Goal: Transaction & Acquisition: Book appointment/travel/reservation

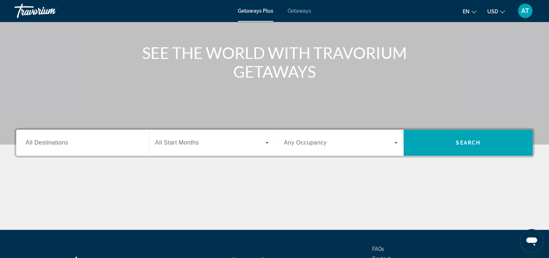
click at [128, 137] on div "Search widget" at bounding box center [83, 142] width 114 height 21
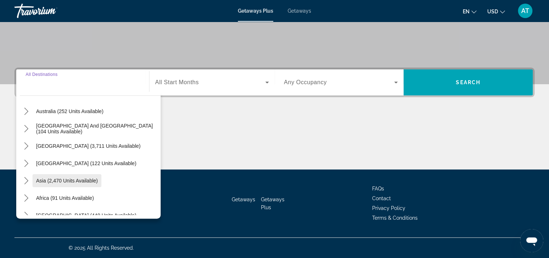
scroll to position [117, 0]
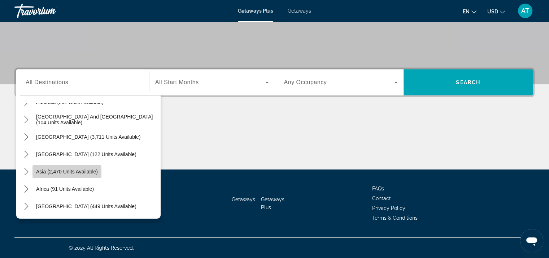
click at [95, 171] on span "Asia (2,470 units available)" at bounding box center [67, 172] width 62 height 6
type input "**********"
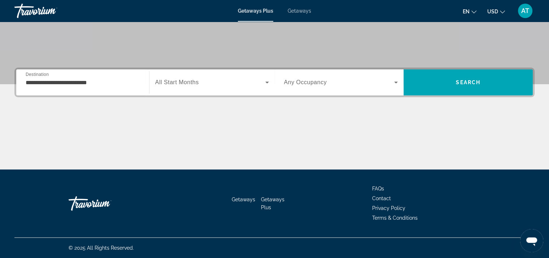
click at [192, 84] on span "All Start Months" at bounding box center [177, 82] width 44 height 6
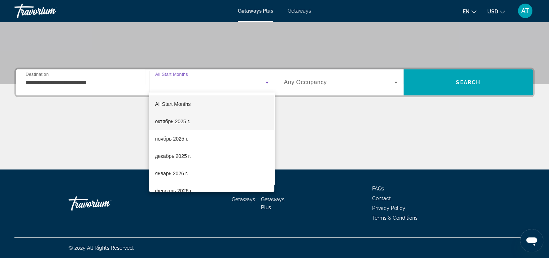
click at [185, 115] on mat-option "октябрь 2025 г." at bounding box center [211, 121] width 125 height 17
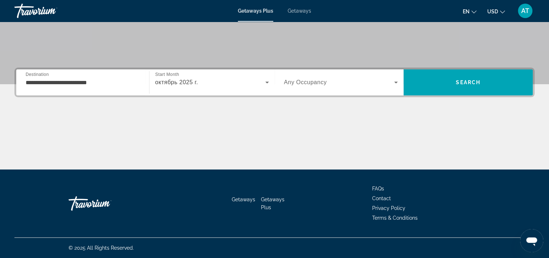
click at [320, 81] on span "Any Occupancy" at bounding box center [305, 82] width 43 height 6
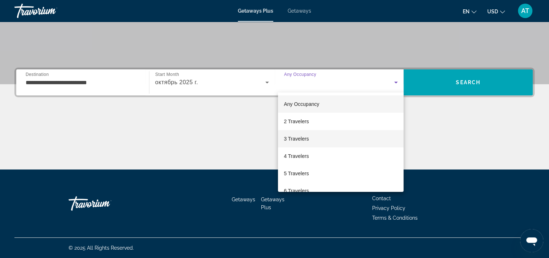
drag, startPoint x: 307, startPoint y: 141, endPoint x: 319, endPoint y: 136, distance: 12.1
click at [308, 140] on span "3 Travelers" at bounding box center [296, 138] width 25 height 9
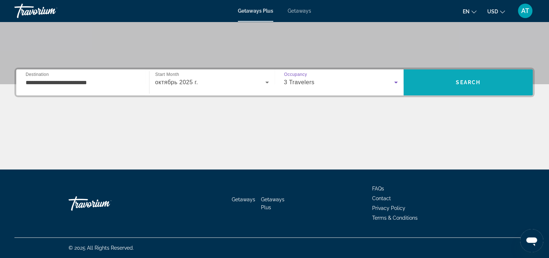
click at [471, 74] on span "Search" at bounding box center [467, 82] width 129 height 17
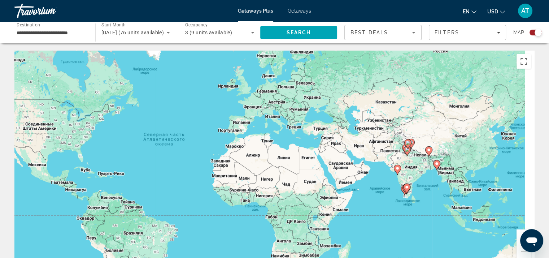
drag, startPoint x: 354, startPoint y: 127, endPoint x: 251, endPoint y: 103, distance: 104.9
click at [251, 104] on div "Чтобы активировать перетаскивание с помощью клавиатуры, нажмите Alt + Ввод. Пос…" at bounding box center [274, 159] width 520 height 216
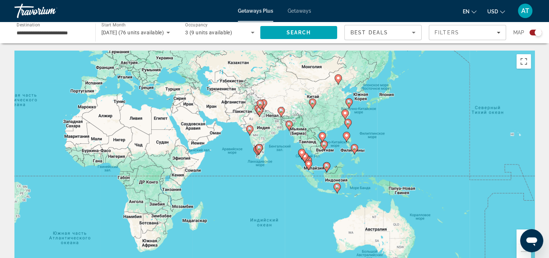
click at [323, 134] on image "Main content" at bounding box center [322, 136] width 4 height 4
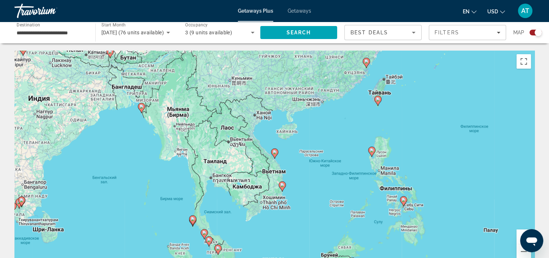
click at [275, 153] on image "Main content" at bounding box center [274, 152] width 4 height 4
type input "**********"
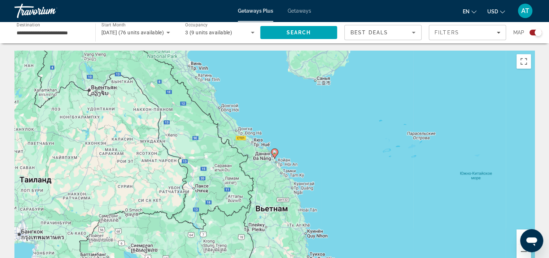
click at [274, 150] on icon "Main content" at bounding box center [274, 153] width 6 height 9
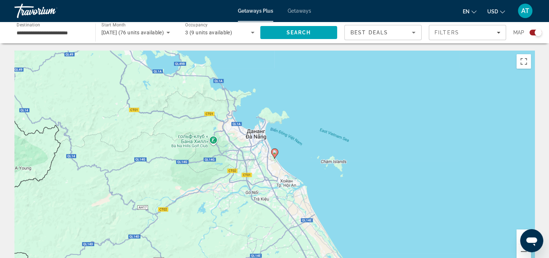
click at [274, 152] on image "Main content" at bounding box center [274, 152] width 4 height 4
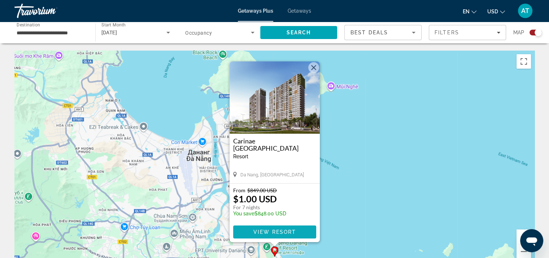
click at [282, 230] on span "View Resort" at bounding box center [274, 232] width 43 height 6
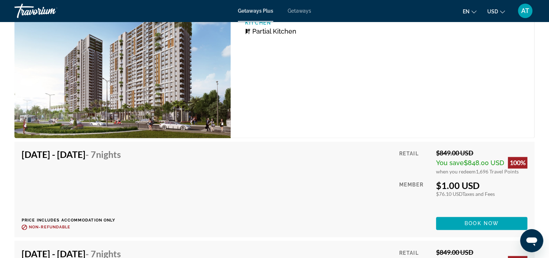
scroll to position [1121, 0]
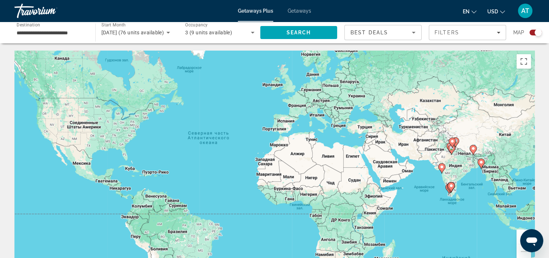
drag, startPoint x: 457, startPoint y: 145, endPoint x: 175, endPoint y: 106, distance: 284.1
click at [175, 107] on div "Чтобы активировать перетаскивание с помощью клавиатуры, нажмите Alt + Ввод. Пос…" at bounding box center [274, 159] width 520 height 216
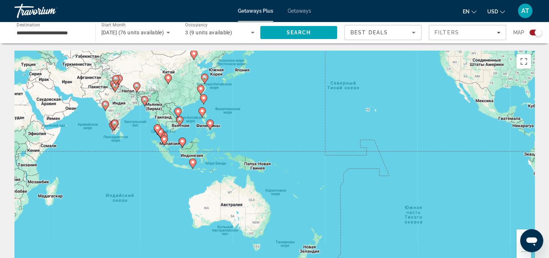
drag, startPoint x: 175, startPoint y: 130, endPoint x: 187, endPoint y: 124, distance: 12.6
click at [187, 124] on div "Чтобы активировать перетаскивание с помощью клавиатуры, нажмите Alt + Ввод. Пос…" at bounding box center [274, 159] width 520 height 216
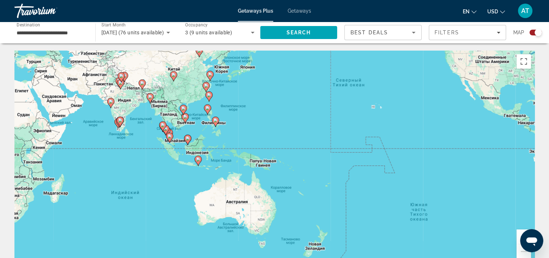
click at [184, 118] on image "Main content" at bounding box center [185, 116] width 4 height 4
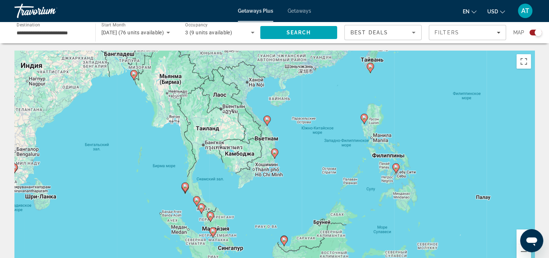
click at [274, 154] on icon "Main content" at bounding box center [274, 153] width 6 height 9
type input "**********"
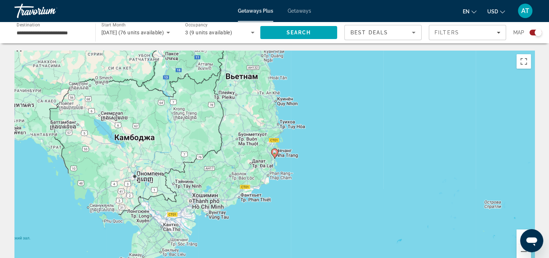
click at [274, 151] on image "Main content" at bounding box center [274, 152] width 4 height 4
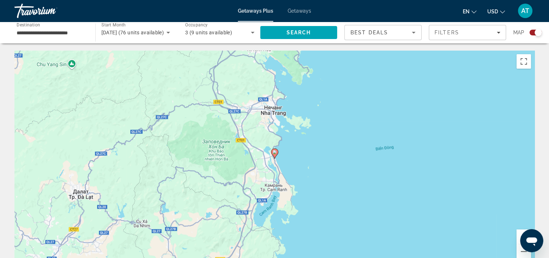
click at [274, 152] on image "Main content" at bounding box center [274, 152] width 4 height 4
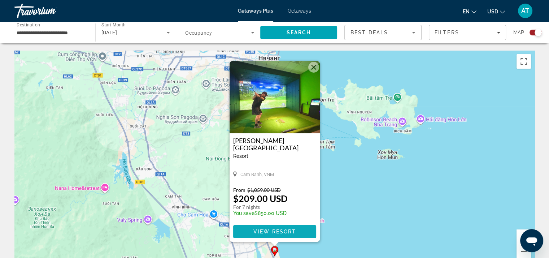
click at [278, 230] on span "View Resort" at bounding box center [274, 231] width 43 height 6
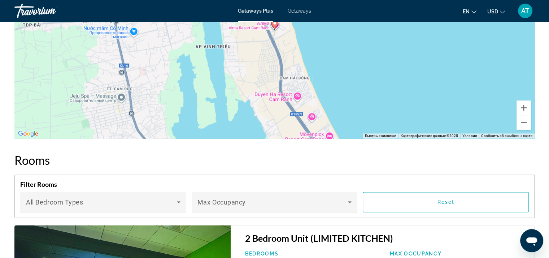
scroll to position [1128, 0]
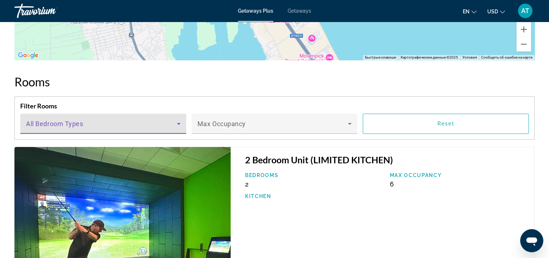
click at [153, 122] on span "Main content" at bounding box center [101, 126] width 151 height 9
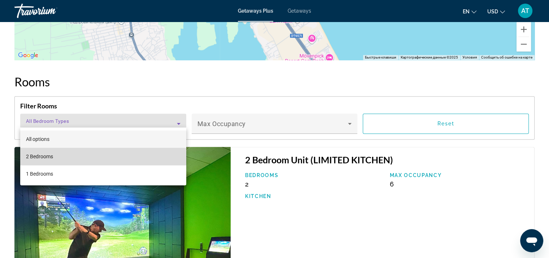
click at [62, 160] on mat-option "2 Bedrooms" at bounding box center [103, 156] width 166 height 17
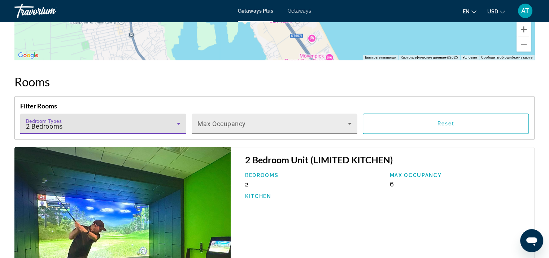
click at [271, 122] on span "Main content" at bounding box center [272, 126] width 151 height 9
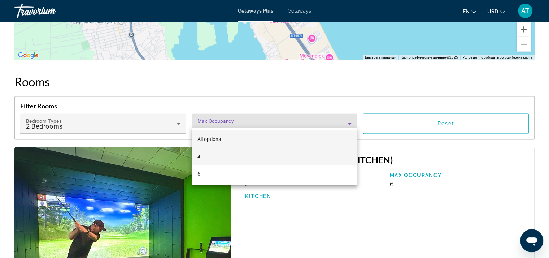
click at [229, 150] on mat-option "4" at bounding box center [275, 156] width 166 height 17
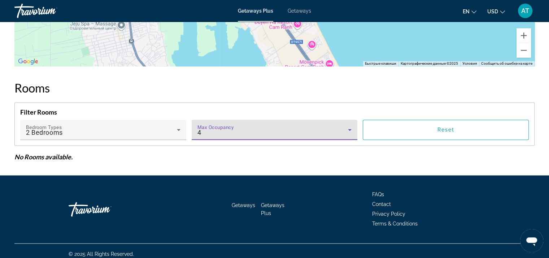
click at [298, 128] on div "4" at bounding box center [272, 132] width 151 height 9
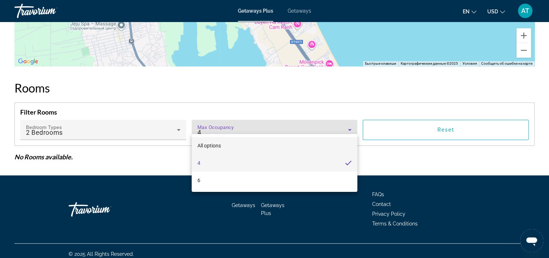
click at [214, 141] on span "All options" at bounding box center [208, 145] width 23 height 9
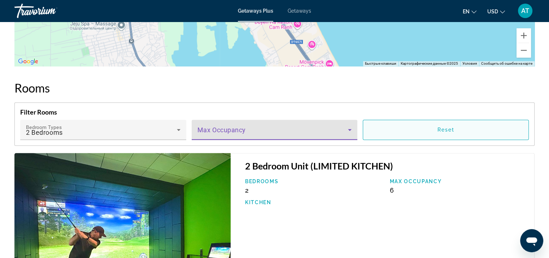
click at [402, 126] on span "Main content" at bounding box center [445, 129] width 165 height 17
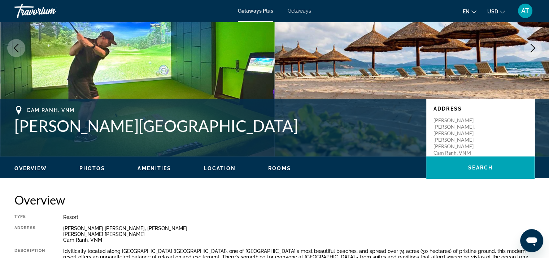
scroll to position [81, 0]
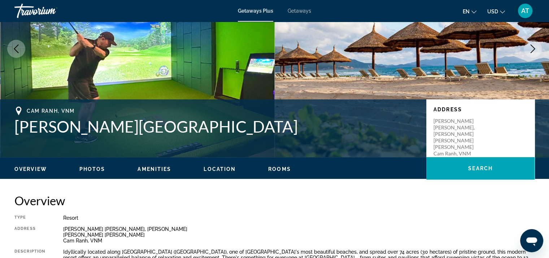
click at [524, 10] on span "AT" at bounding box center [525, 10] width 8 height 7
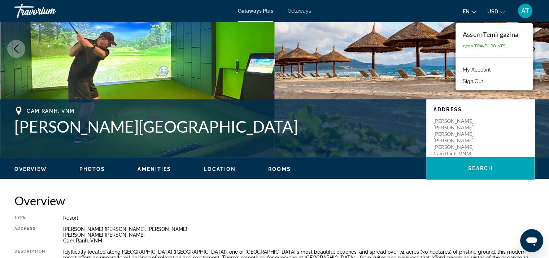
click at [490, 39] on div "Assem Temirgazina 2,700 Travel Points" at bounding box center [493, 40] width 77 height 34
click at [489, 35] on div "Assem Temirgazina" at bounding box center [491, 34] width 56 height 8
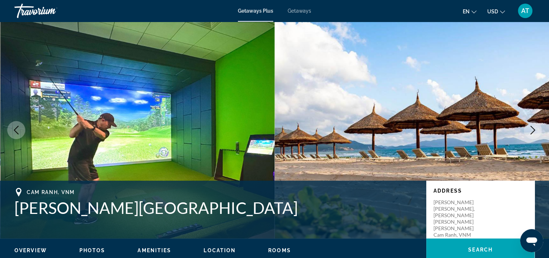
click at [521, 9] on span "AT" at bounding box center [525, 10] width 8 height 7
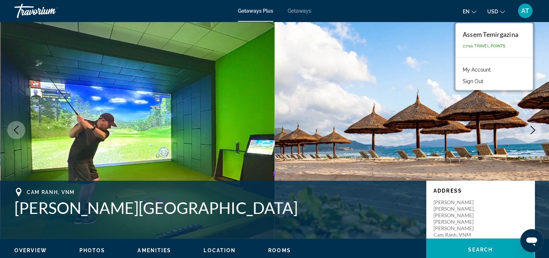
click at [521, 9] on span "AT" at bounding box center [525, 10] width 8 height 7
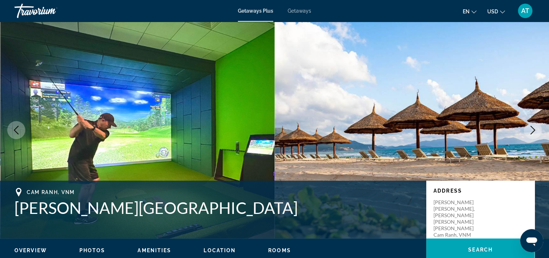
click at [52, 10] on div "Travorium" at bounding box center [50, 10] width 72 height 19
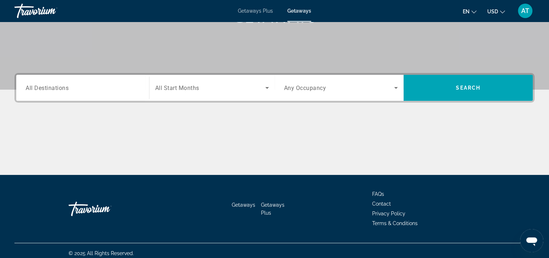
scroll to position [132, 0]
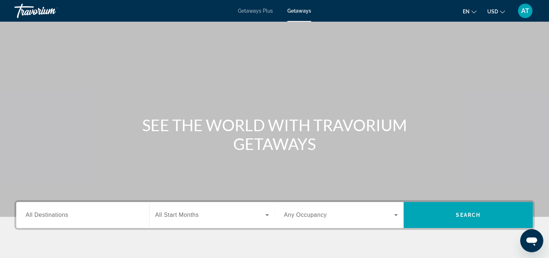
click at [526, 15] on div "AT" at bounding box center [525, 11] width 14 height 14
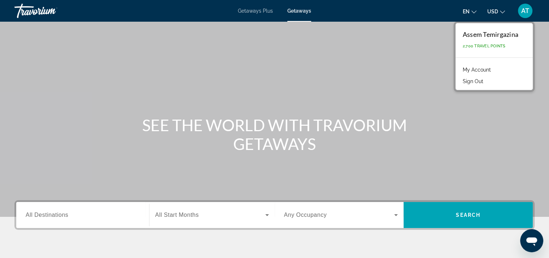
click at [479, 80] on button "Sign Out" at bounding box center [473, 80] width 28 height 9
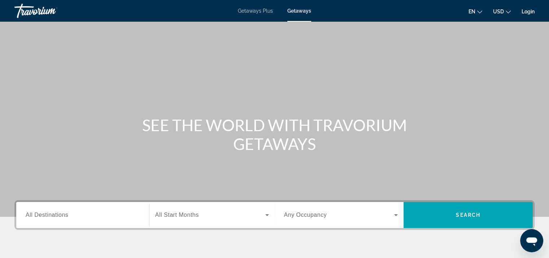
click at [530, 11] on link "Login" at bounding box center [527, 12] width 13 height 6
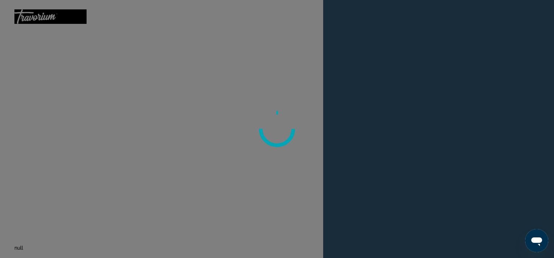
click at [183, 76] on div at bounding box center [277, 129] width 554 height 258
click at [524, 205] on div at bounding box center [277, 129] width 554 height 258
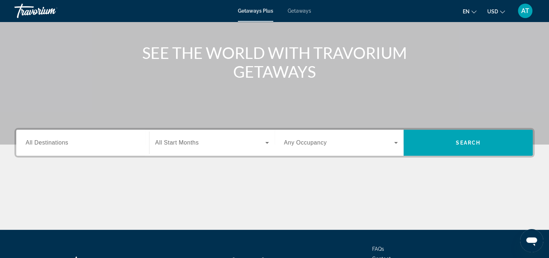
click at [90, 143] on input "Destination All Destinations" at bounding box center [83, 143] width 114 height 9
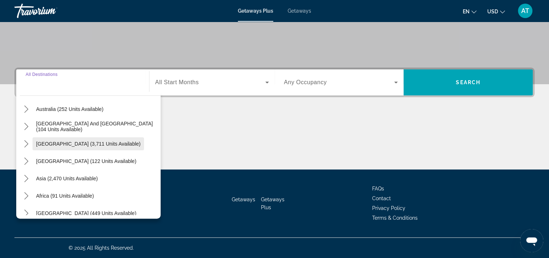
scroll to position [117, 0]
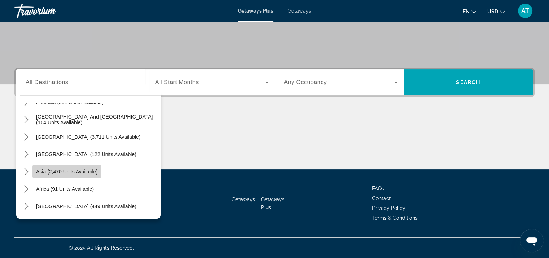
click at [82, 168] on span "Select destination: Asia (2,470 units available)" at bounding box center [66, 171] width 69 height 17
type input "**********"
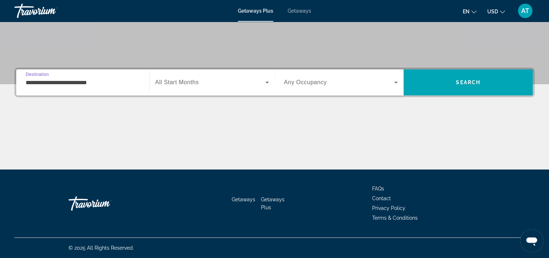
click at [209, 88] on div "Search widget" at bounding box center [212, 82] width 114 height 20
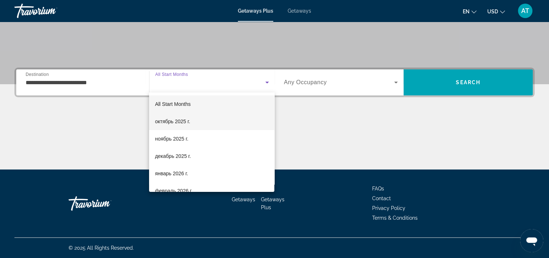
click at [190, 119] on span "октябрь 2025 г." at bounding box center [172, 121] width 35 height 9
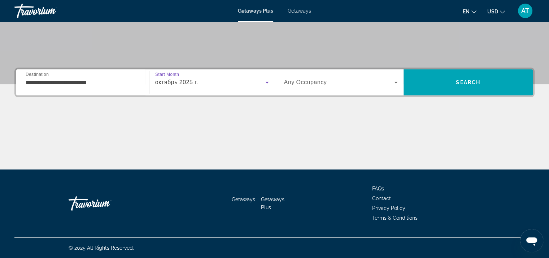
click at [319, 76] on div "Search widget" at bounding box center [341, 82] width 114 height 20
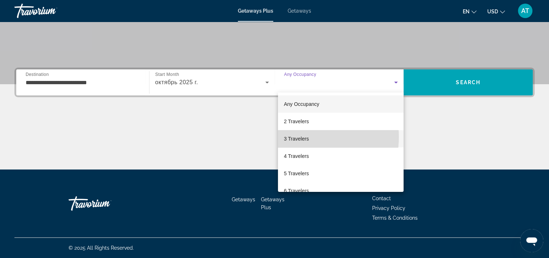
drag, startPoint x: 306, startPoint y: 137, endPoint x: 320, endPoint y: 134, distance: 13.9
click at [306, 137] on span "3 Travelers" at bounding box center [296, 138] width 25 height 9
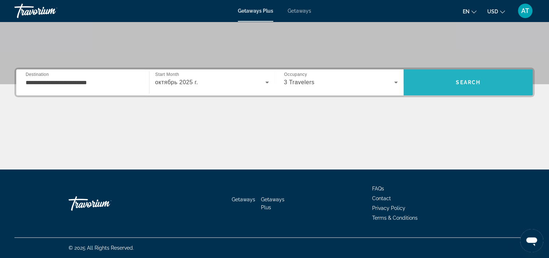
click at [435, 80] on span "Search" at bounding box center [467, 82] width 129 height 17
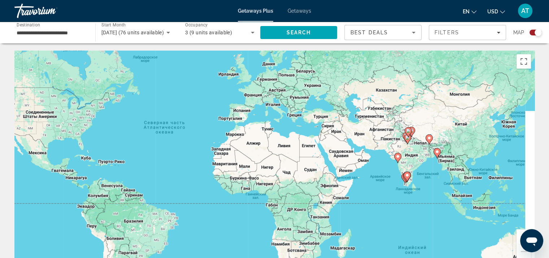
drag, startPoint x: 370, startPoint y: 140, endPoint x: 206, endPoint y: 101, distance: 168.0
click at [206, 101] on div "Чтобы активировать перетаскивание с помощью клавиатуры, нажмите Alt + Ввод. Пос…" at bounding box center [274, 159] width 520 height 216
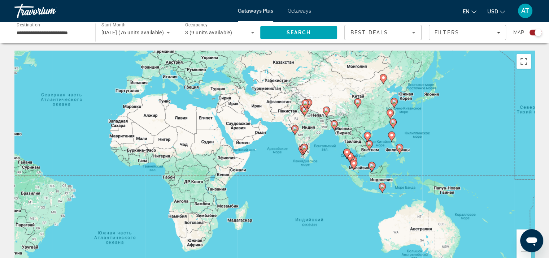
drag, startPoint x: 389, startPoint y: 163, endPoint x: 365, endPoint y: 155, distance: 25.0
click at [365, 155] on div "Чтобы активировать перетаскивание с помощью клавиатуры, нажмите Alt + Ввод. Пос…" at bounding box center [274, 159] width 520 height 216
click at [361, 148] on div "Чтобы активировать перетаскивание с помощью клавиатуры, нажмите Alt + Ввод. Пос…" at bounding box center [274, 159] width 520 height 216
click at [521, 232] on button "Увеличить" at bounding box center [523, 236] width 14 height 14
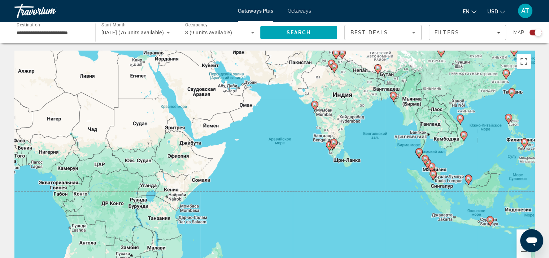
click at [521, 232] on button "Увеличить" at bounding box center [523, 236] width 14 height 14
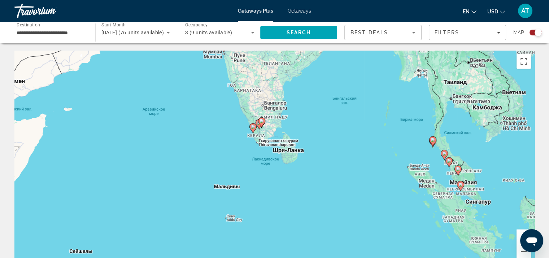
drag, startPoint x: 481, startPoint y: 187, endPoint x: 362, endPoint y: 174, distance: 119.3
click at [346, 175] on div "Чтобы активировать перетаскивание с помощью клавиатуры, нажмите Alt + Ввод. Пос…" at bounding box center [274, 159] width 520 height 216
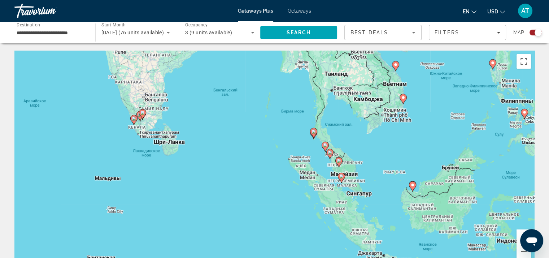
drag, startPoint x: 414, startPoint y: 173, endPoint x: 387, endPoint y: 185, distance: 29.8
click at [388, 184] on div "Чтобы активировать перетаскивание с помощью клавиатуры, нажмите Alt + Ввод. Пос…" at bounding box center [274, 159] width 520 height 216
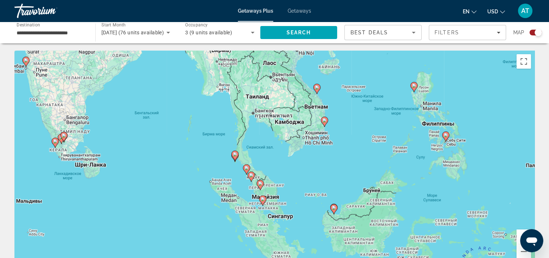
drag, startPoint x: 398, startPoint y: 140, endPoint x: 331, endPoint y: 160, distance: 70.7
click at [331, 160] on div "Чтобы активировать перетаскивание с помощью клавиатуры, нажмите Alt + Ввод. Пос…" at bounding box center [274, 159] width 520 height 216
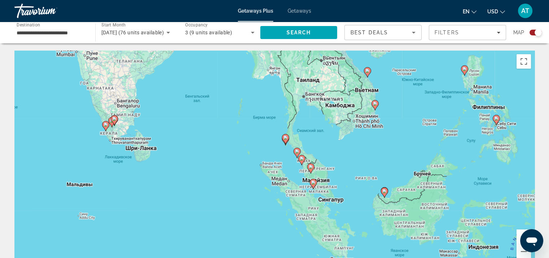
drag, startPoint x: 331, startPoint y: 160, endPoint x: 381, endPoint y: 144, distance: 53.0
click at [381, 144] on div "Чтобы активировать перетаскивание с помощью клавиатуры, нажмите Alt + Ввод. Пос…" at bounding box center [274, 159] width 520 height 216
click at [519, 232] on button "Увеличить" at bounding box center [523, 236] width 14 height 14
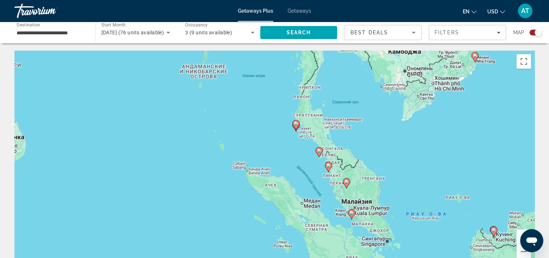
click at [519, 232] on button "Увеличить" at bounding box center [523, 236] width 14 height 14
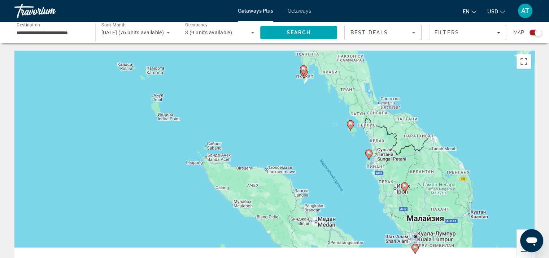
drag, startPoint x: 460, startPoint y: 206, endPoint x: 397, endPoint y: 127, distance: 101.4
click at [397, 127] on div "Чтобы активировать перетаскивание с помощью клавиатуры, нажмите Alt + Ввод. Пос…" at bounding box center [274, 159] width 520 height 216
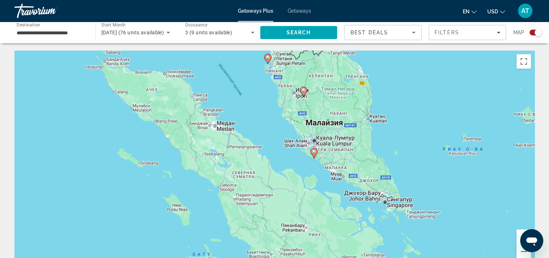
click at [314, 154] on icon "Main content" at bounding box center [313, 152] width 6 height 9
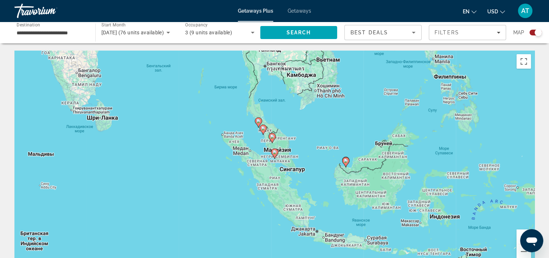
click at [272, 152] on image "Main content" at bounding box center [274, 152] width 4 height 4
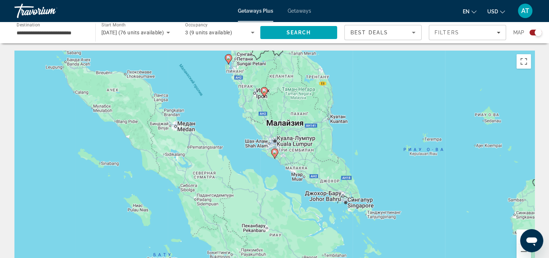
click at [275, 150] on image "Main content" at bounding box center [274, 152] width 4 height 4
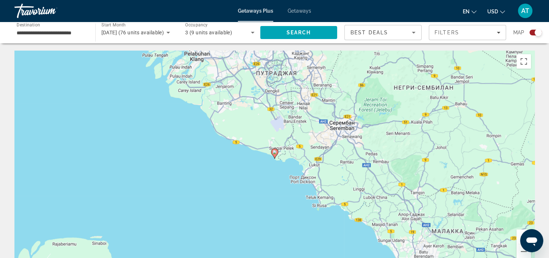
click at [274, 151] on image "Main content" at bounding box center [274, 152] width 4 height 4
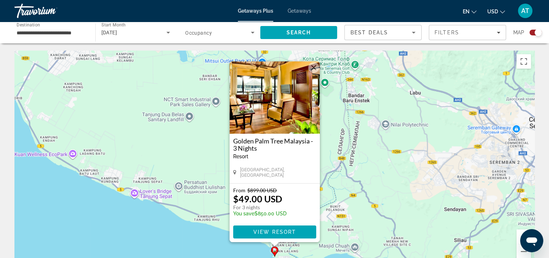
click at [311, 66] on button "Закрыть" at bounding box center [313, 67] width 11 height 11
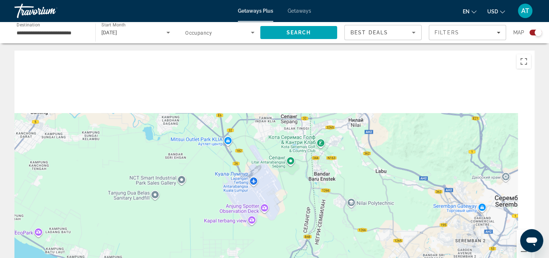
drag, startPoint x: 371, startPoint y: 104, endPoint x: 324, endPoint y: 201, distance: 107.3
click at [324, 202] on div "Чтобы активировать перетаскивание с помощью клавиатуры, нажмите Alt + Ввод. Пос…" at bounding box center [274, 159] width 520 height 216
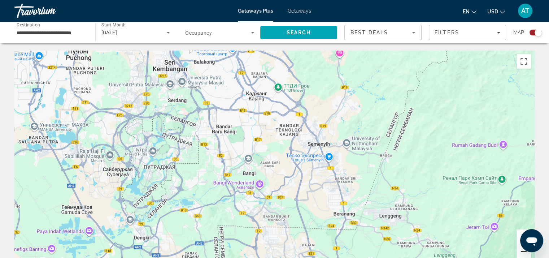
click at [521, 251] on button "Уменьшить" at bounding box center [523, 251] width 14 height 14
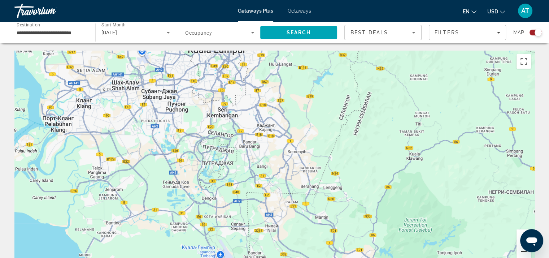
click at [521, 251] on button "Уменьшить" at bounding box center [523, 251] width 14 height 14
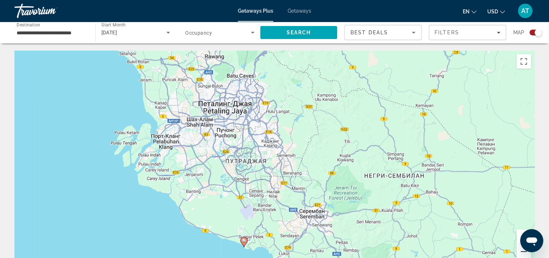
click at [521, 251] on button "Уменьшить" at bounding box center [523, 251] width 14 height 14
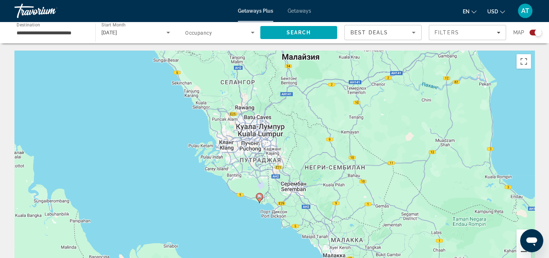
click at [521, 251] on button "Уменьшить" at bounding box center [523, 251] width 14 height 14
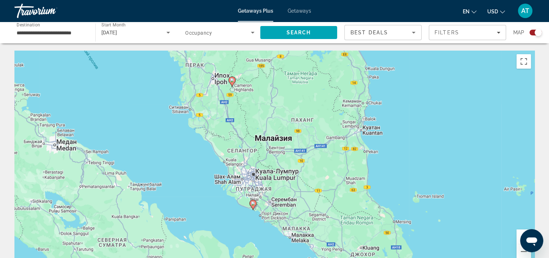
drag, startPoint x: 436, startPoint y: 153, endPoint x: 414, endPoint y: 206, distance: 57.6
click at [414, 206] on div "Чтобы активировать перетаскивание с помощью клавиатуры, нажмите Alt + Ввод. Пос…" at bounding box center [274, 159] width 520 height 216
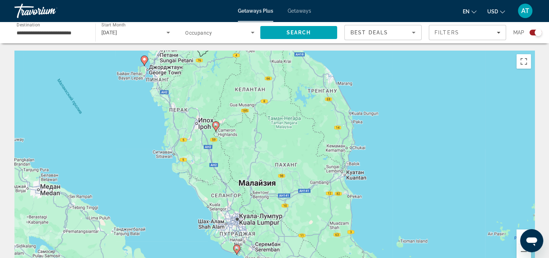
drag, startPoint x: 408, startPoint y: 158, endPoint x: 408, endPoint y: 207, distance: 48.4
click at [408, 207] on div "Чтобы активировать перетаскивание с помощью клавиатуры, нажмите Alt + Ввод. Пос…" at bounding box center [274, 159] width 520 height 216
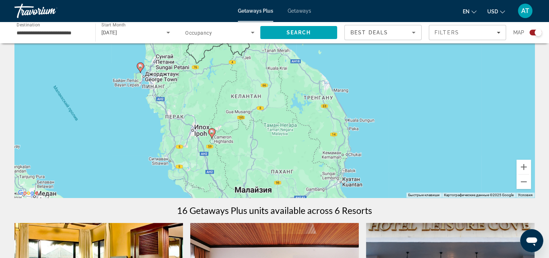
scroll to position [72, 0]
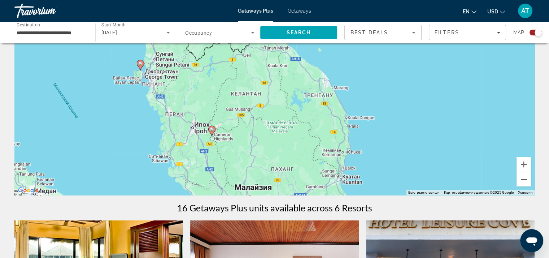
click at [524, 177] on button "Уменьшить" at bounding box center [523, 179] width 14 height 14
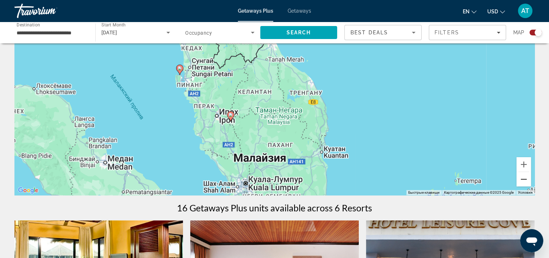
click at [524, 177] on button "Уменьшить" at bounding box center [523, 179] width 14 height 14
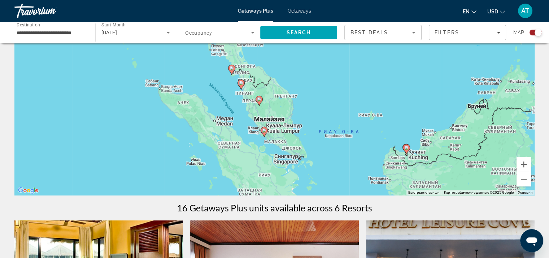
drag, startPoint x: 345, startPoint y: 111, endPoint x: 366, endPoint y: 181, distance: 73.7
click at [366, 181] on div "Чтобы активировать перетаскивание с помощью клавиатуры, нажмите Alt + Ввод. Пос…" at bounding box center [274, 86] width 520 height 216
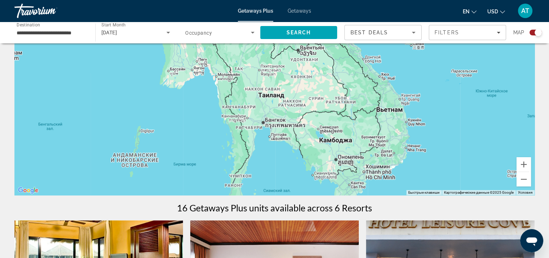
drag, startPoint x: 377, startPoint y: 148, endPoint x: 350, endPoint y: 169, distance: 34.7
click at [339, 180] on div "Чтобы активировать перетаскивание с помощью клавиатуры, нажмите Alt + Ввод. Пос…" at bounding box center [274, 86] width 520 height 216
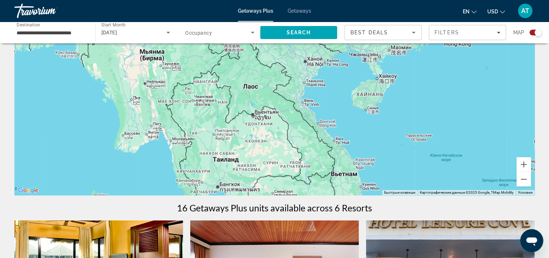
drag, startPoint x: 366, startPoint y: 138, endPoint x: 358, endPoint y: 171, distance: 33.8
click at [358, 171] on div "Main content" at bounding box center [274, 86] width 520 height 216
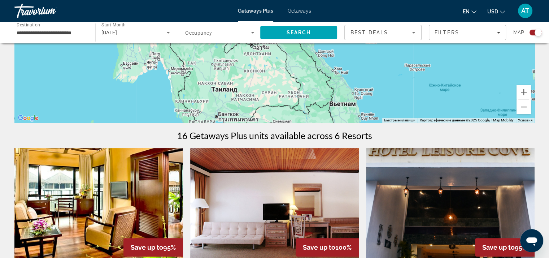
scroll to position [0, 0]
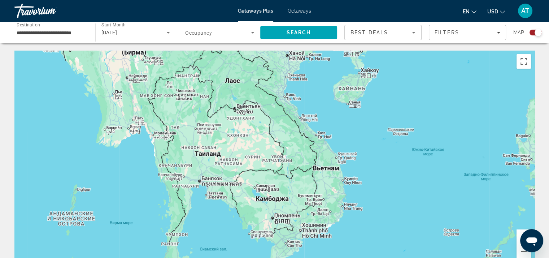
drag, startPoint x: 364, startPoint y: 137, endPoint x: 347, endPoint y: 95, distance: 45.2
click at [351, 101] on div "Main content" at bounding box center [274, 159] width 520 height 216
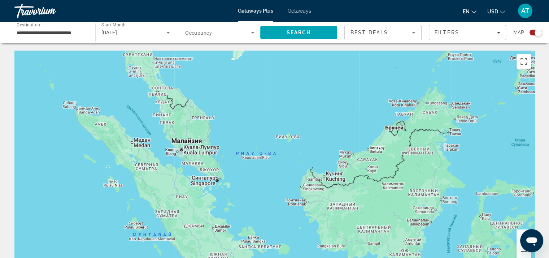
drag, startPoint x: 341, startPoint y: 106, endPoint x: 375, endPoint y: 176, distance: 78.4
click at [376, 176] on div "Main content" at bounding box center [274, 159] width 520 height 216
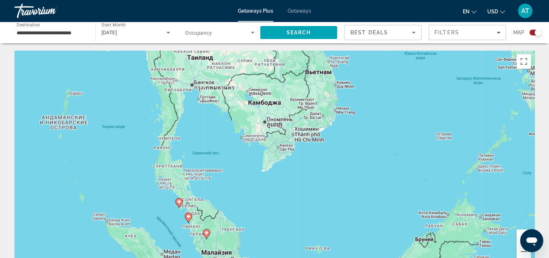
drag, startPoint x: 362, startPoint y: 152, endPoint x: 362, endPoint y: 191, distance: 38.6
click at [362, 191] on div "Чтобы активировать перетаскивание с помощью клавиатуры, нажмите Alt + Ввод. Пос…" at bounding box center [274, 159] width 520 height 216
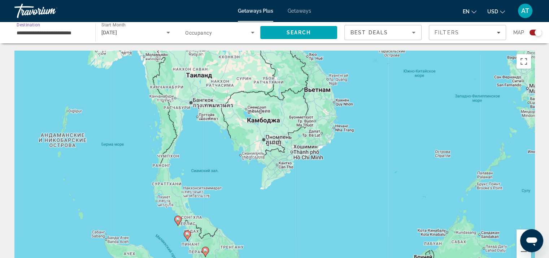
click at [81, 33] on input "**********" at bounding box center [51, 33] width 69 height 9
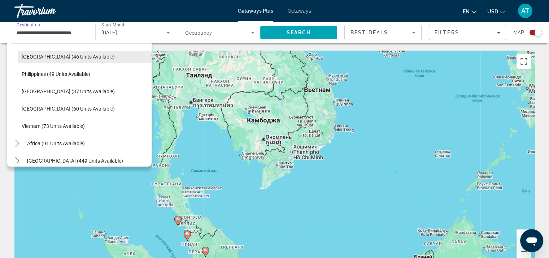
scroll to position [288, 0]
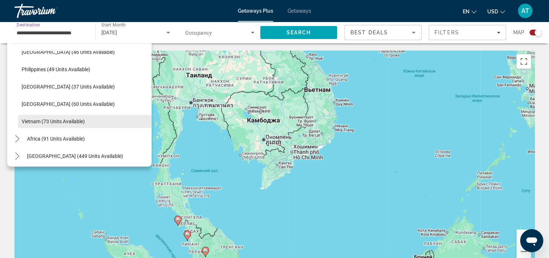
click at [88, 120] on span "Select destination: Vietnam (73 units available)" at bounding box center [85, 121] width 134 height 17
type input "**********"
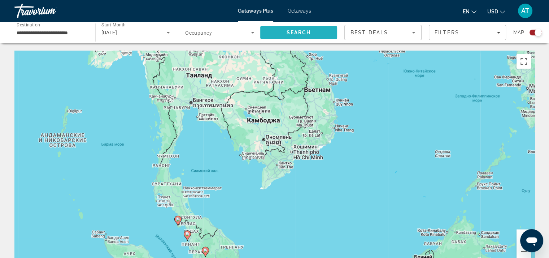
click at [291, 30] on span "Search" at bounding box center [298, 33] width 25 height 6
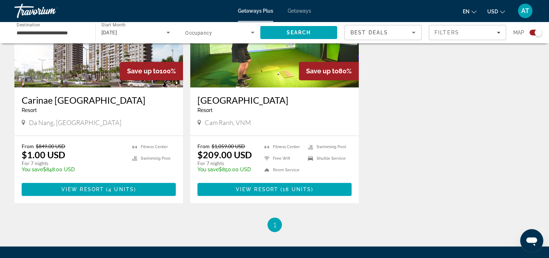
scroll to position [325, 0]
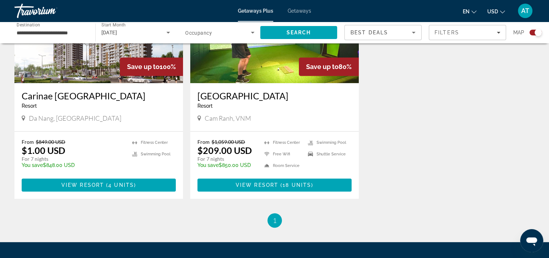
drag, startPoint x: 377, startPoint y: 113, endPoint x: 363, endPoint y: 87, distance: 29.7
click at [363, 87] on div "Save up to 100% Carinae [GEOGRAPHIC_DATA] - This is an adults only resort Da Na…" at bounding box center [274, 90] width 527 height 245
click at [247, 73] on img "Main content" at bounding box center [274, 25] width 169 height 115
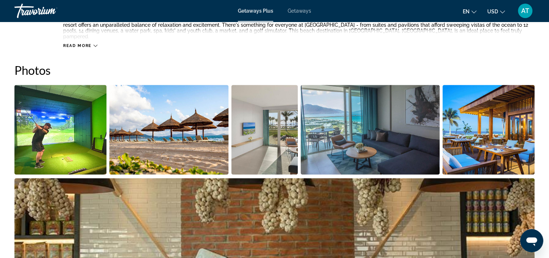
scroll to position [216, 0]
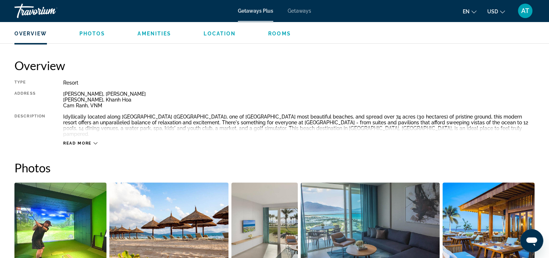
click at [90, 132] on div "Read more" at bounding box center [298, 136] width 471 height 20
click at [87, 141] on span "Read more" at bounding box center [77, 143] width 29 height 5
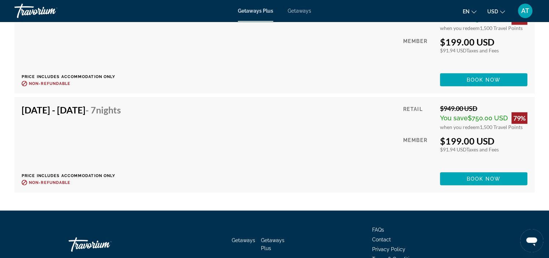
scroll to position [1741, 0]
